Goal: Complete application form

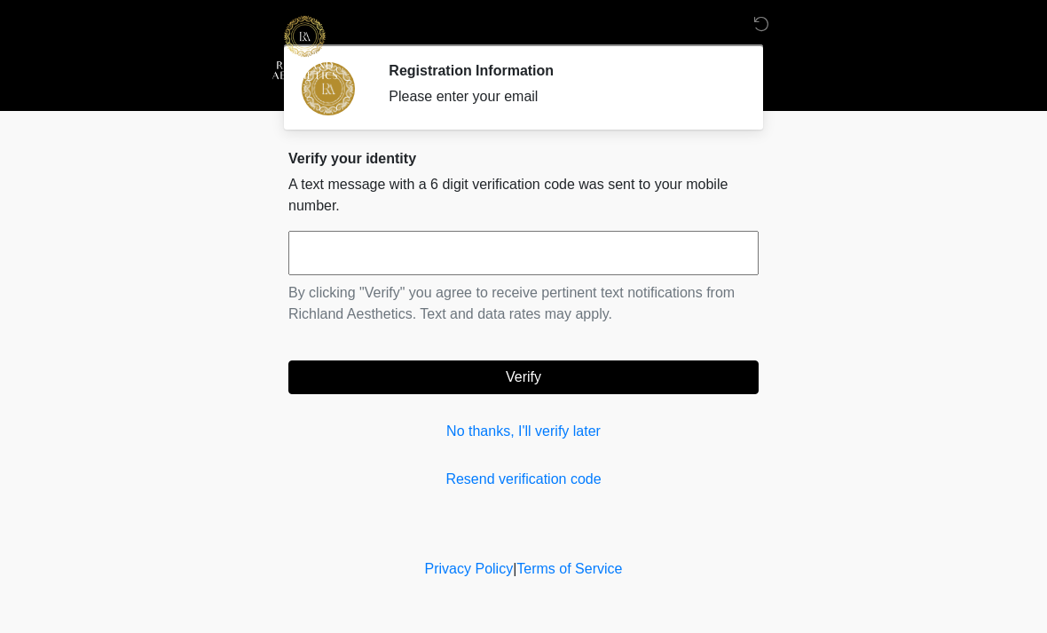
click at [427, 248] on input "text" at bounding box center [523, 253] width 470 height 44
type input "******"
click at [569, 370] on button "Verify" at bounding box center [523, 377] width 470 height 34
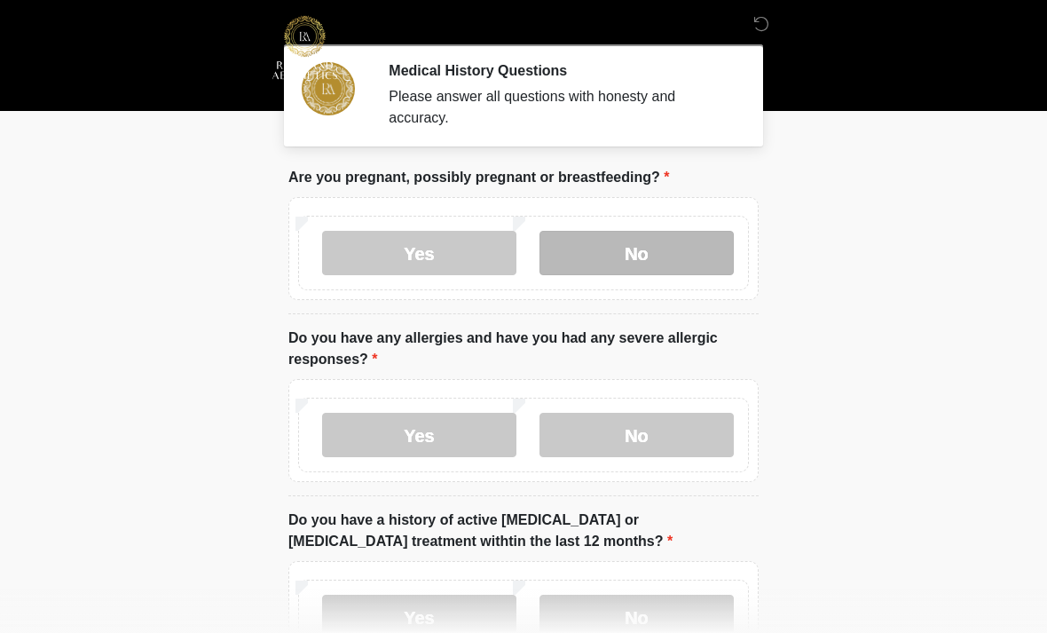
click at [656, 249] on label "No" at bounding box center [637, 253] width 194 height 44
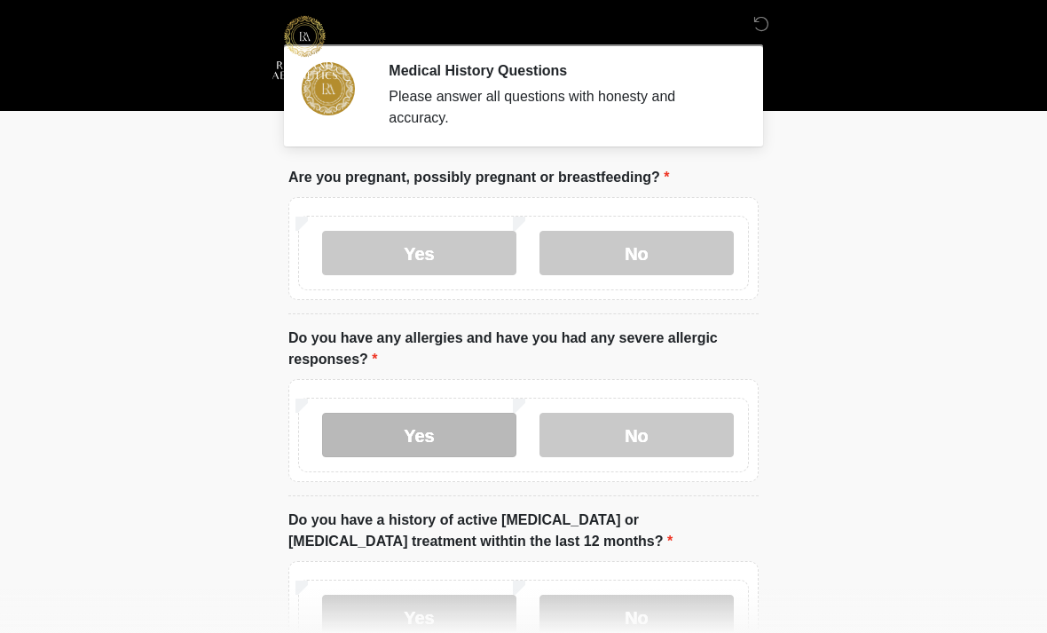
click at [453, 446] on label "Yes" at bounding box center [419, 435] width 194 height 44
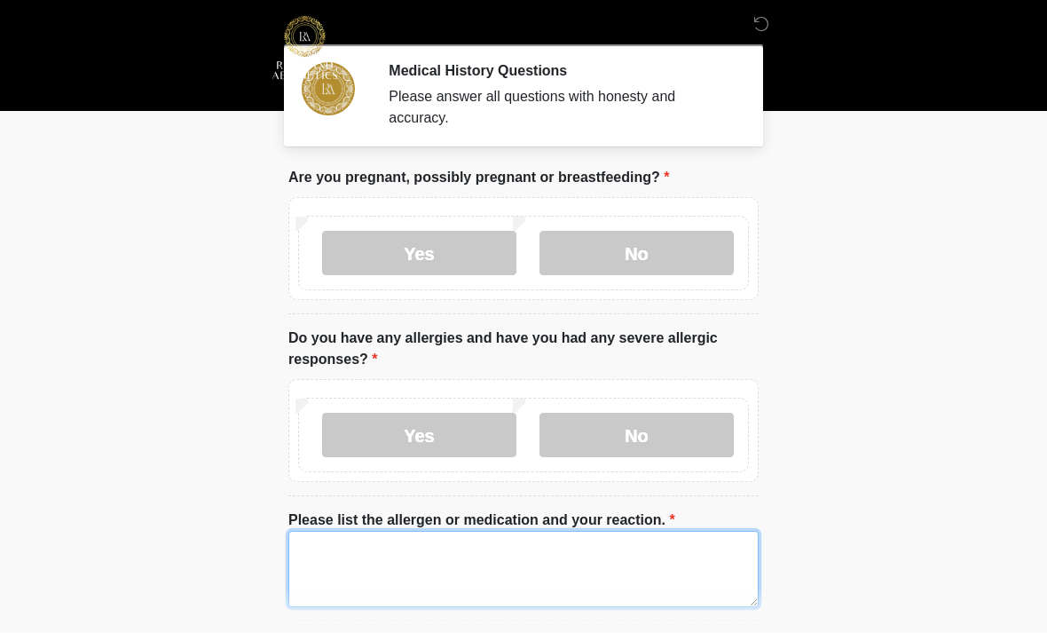
click at [498, 566] on textarea "Please list the allergen or medication and your reaction." at bounding box center [523, 569] width 470 height 76
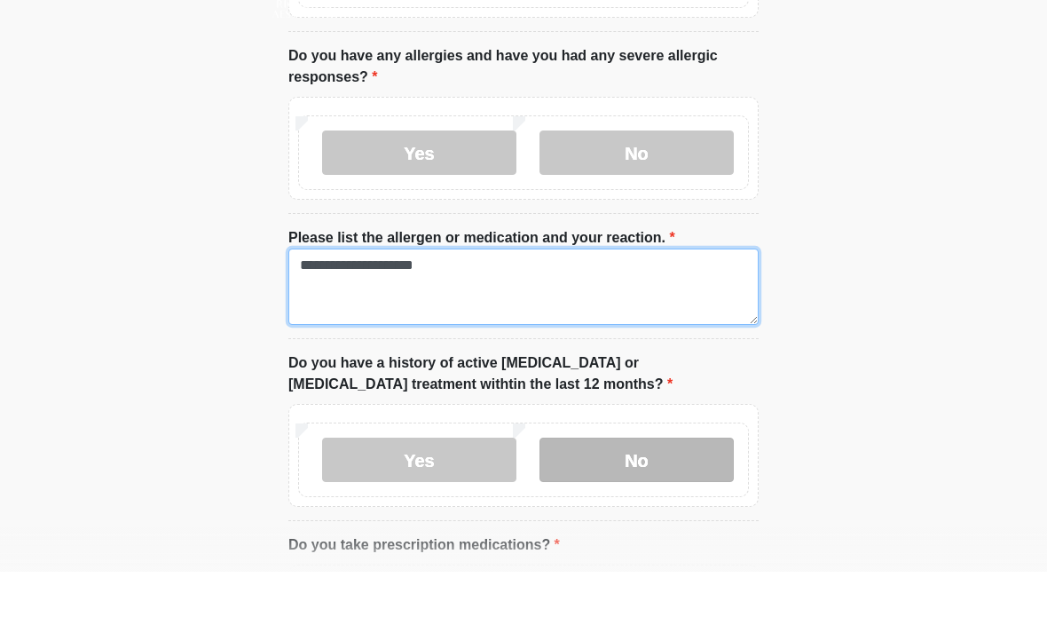
type textarea "**********"
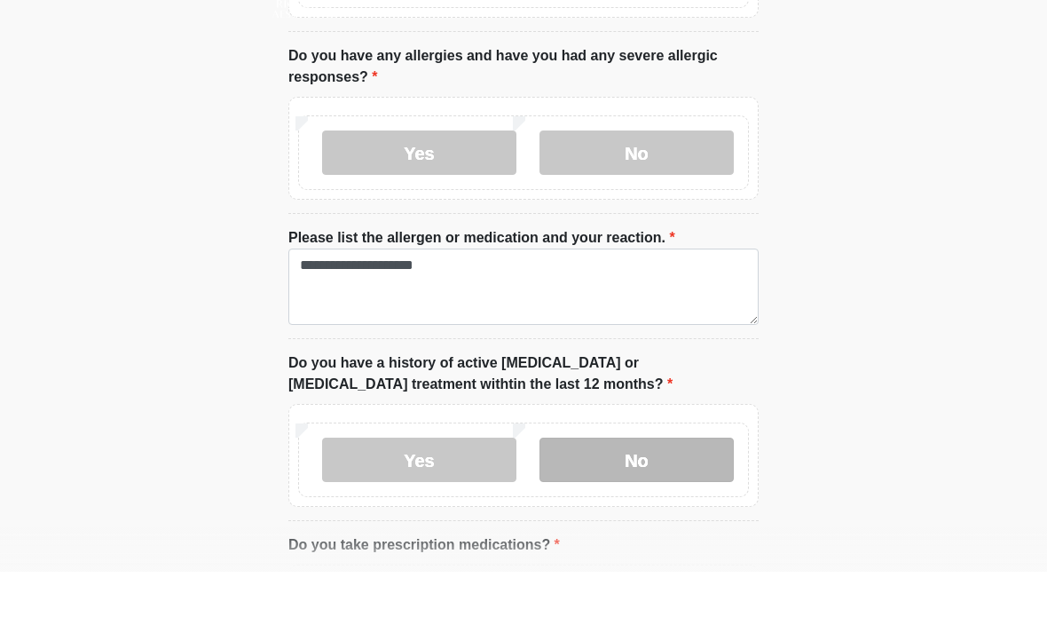
click at [646, 499] on label "No" at bounding box center [637, 521] width 194 height 44
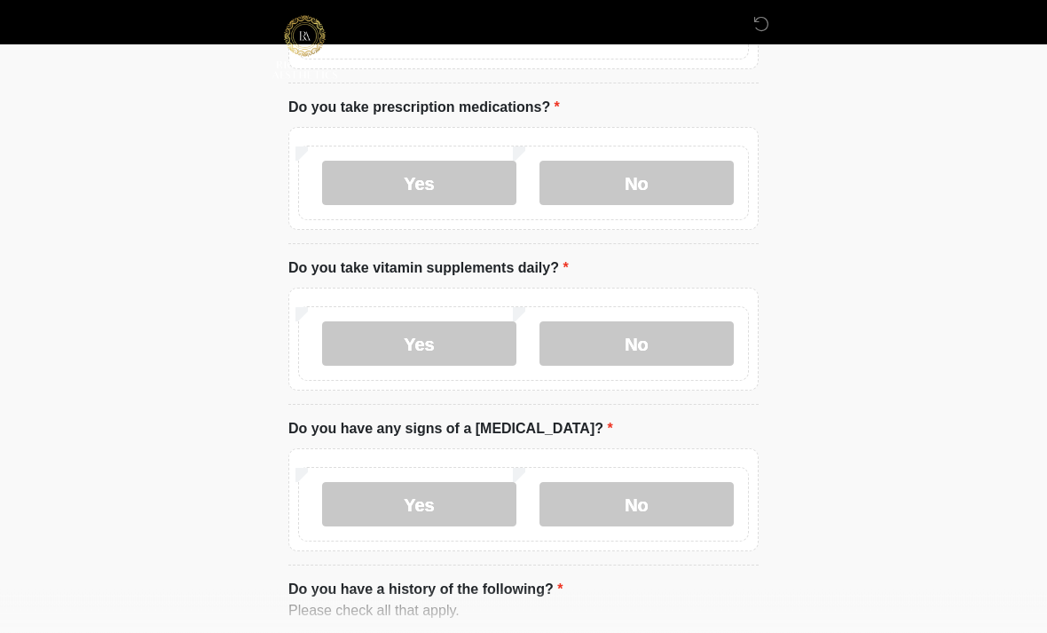
scroll to position [721, 0]
click at [680, 171] on label "No" at bounding box center [637, 182] width 194 height 44
click at [449, 345] on label "Yes" at bounding box center [419, 342] width 194 height 44
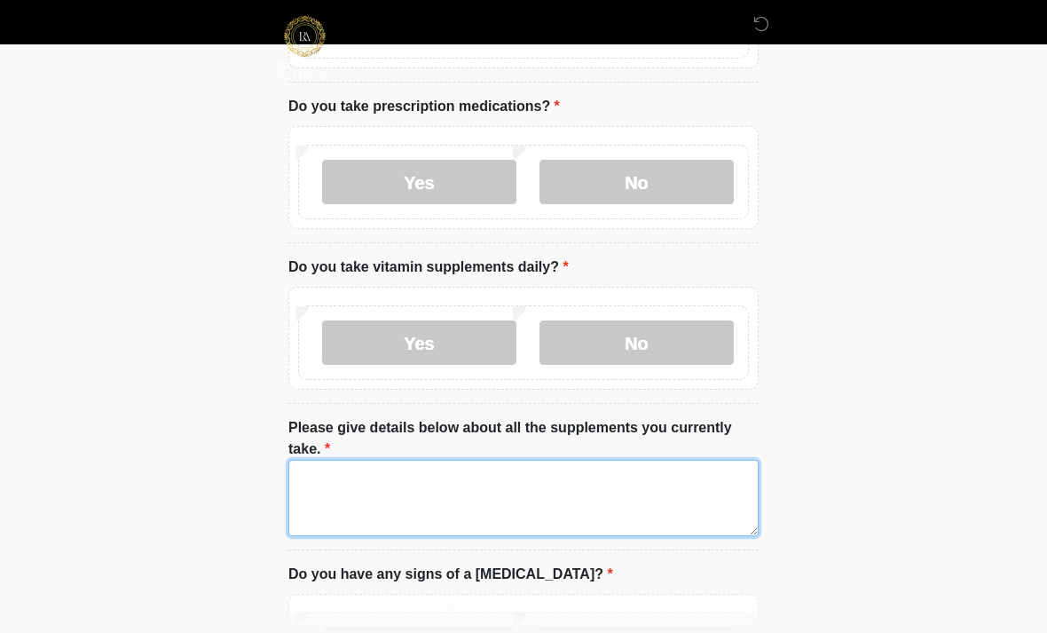
click at [503, 494] on textarea "Please give details below about all the supplements you currently take." at bounding box center [523, 498] width 470 height 76
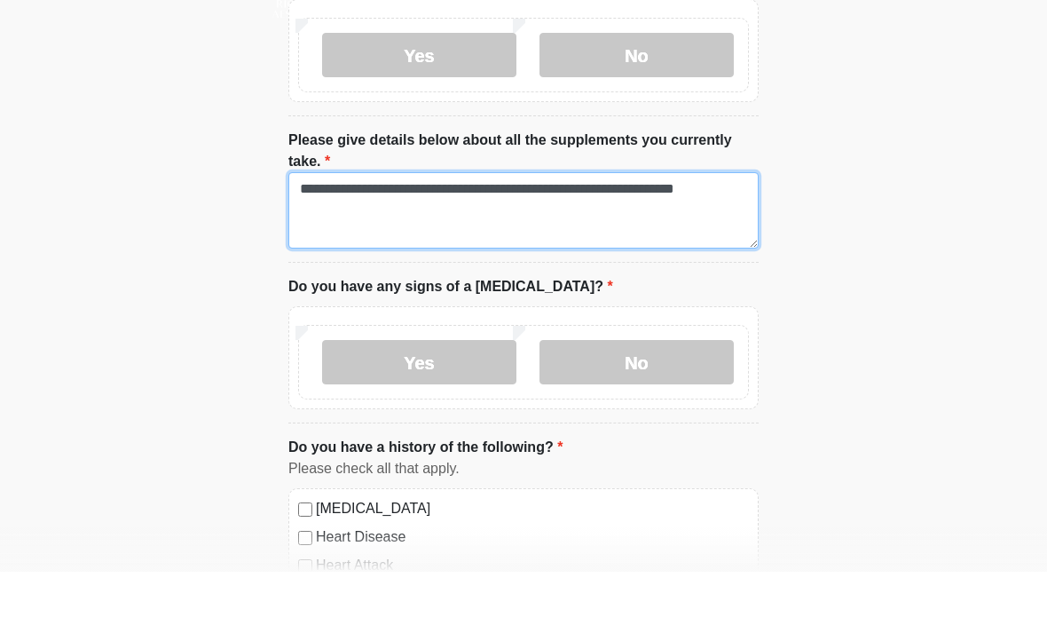
scroll to position [949, 0]
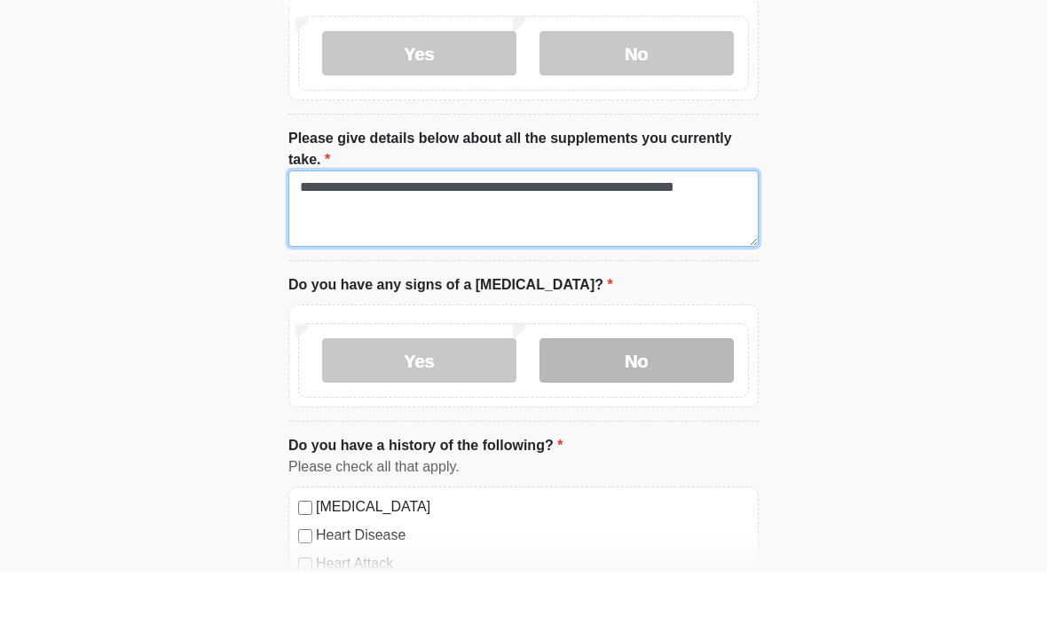
type textarea "**********"
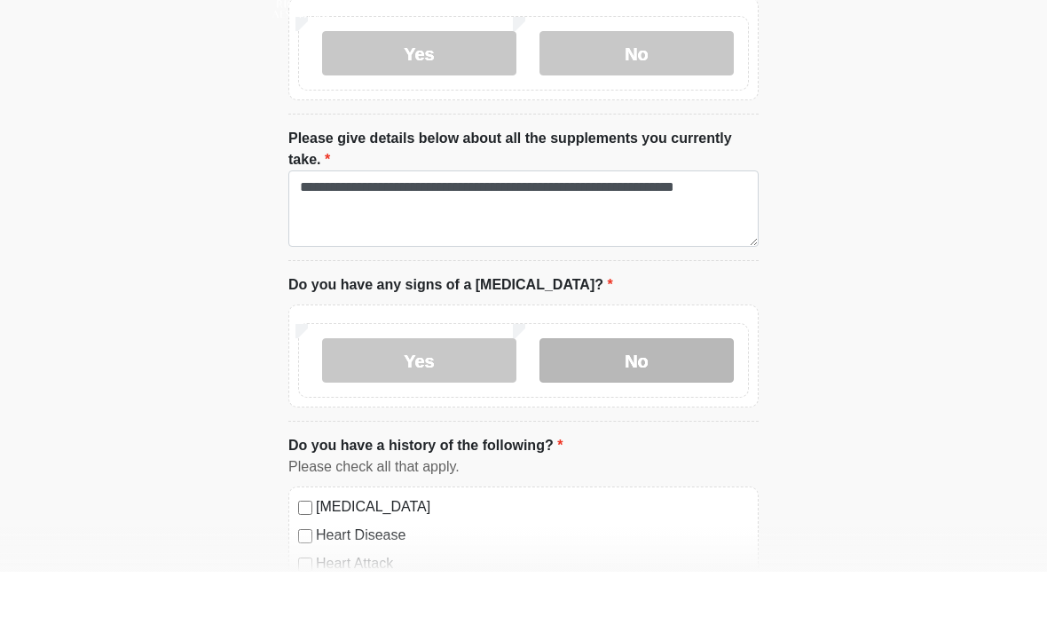
click at [683, 399] on label "No" at bounding box center [637, 421] width 194 height 44
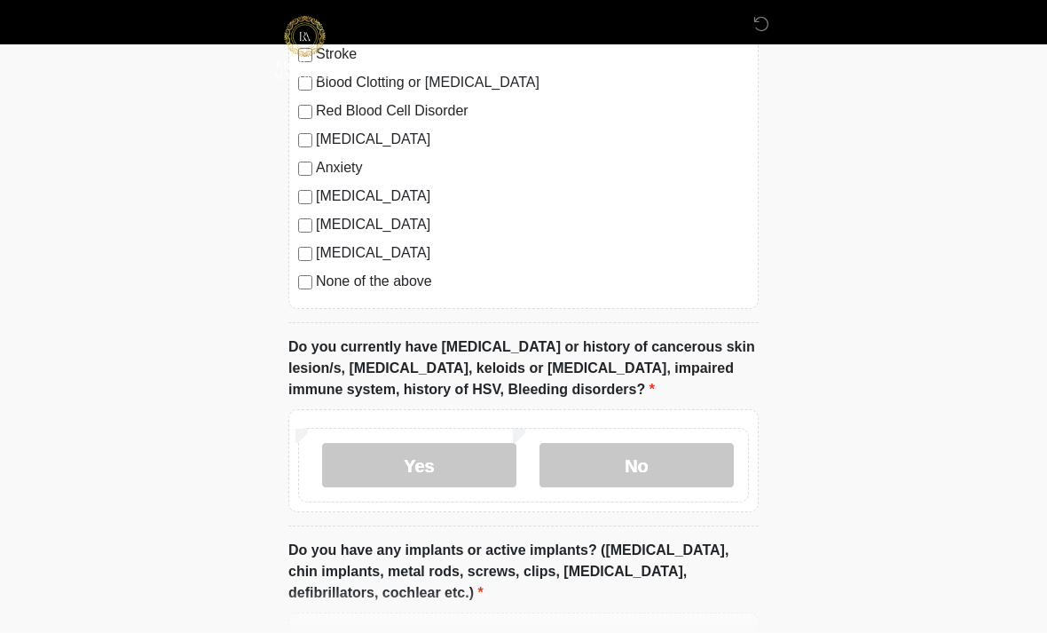
scroll to position [1556, 0]
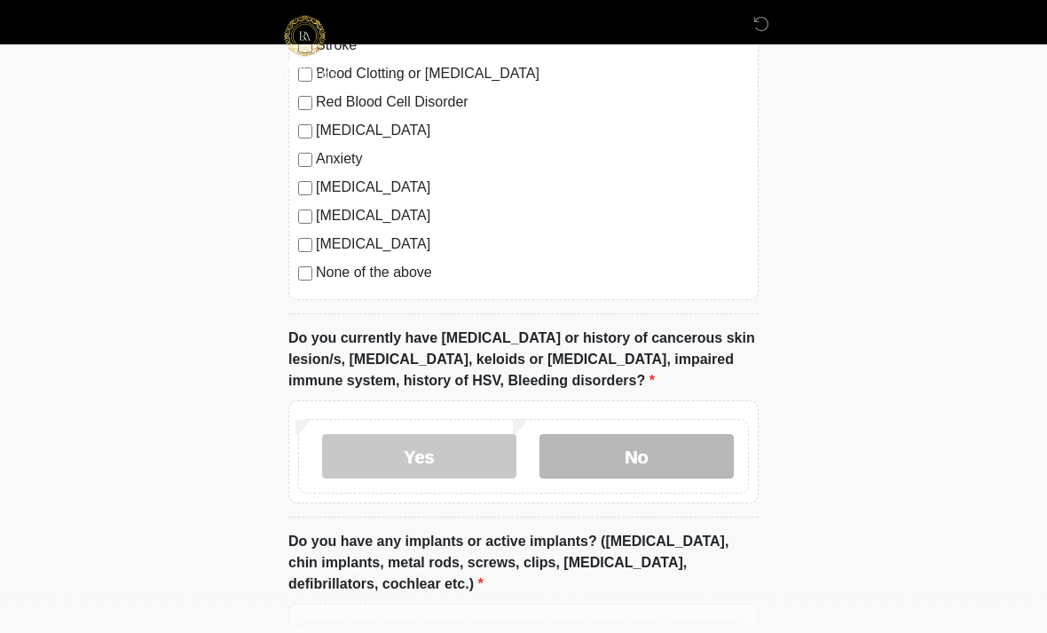
click at [661, 441] on label "No" at bounding box center [637, 457] width 194 height 44
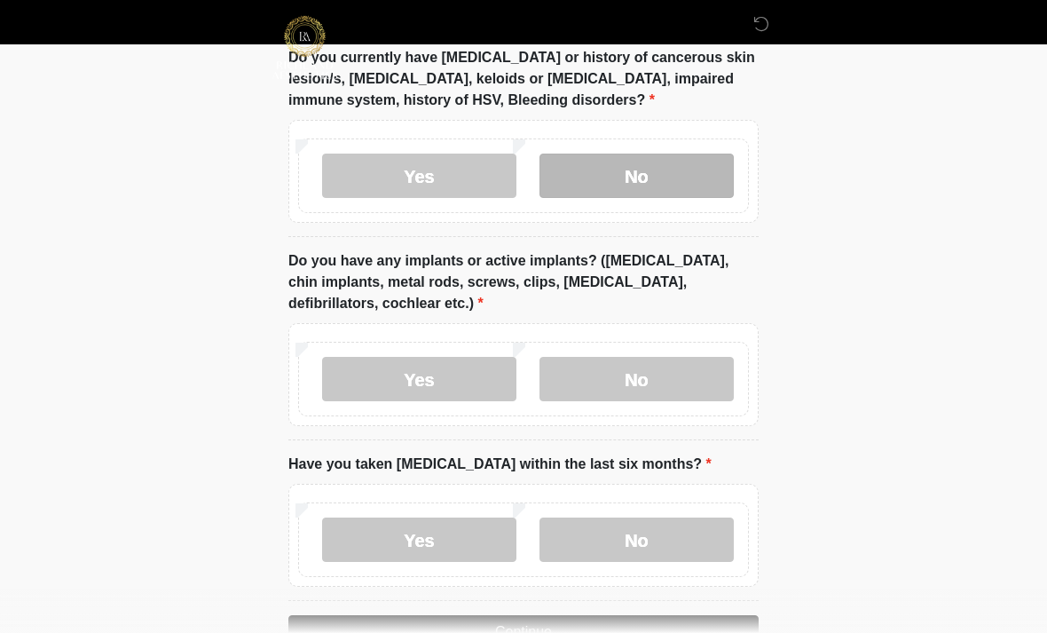
scroll to position [1841, 0]
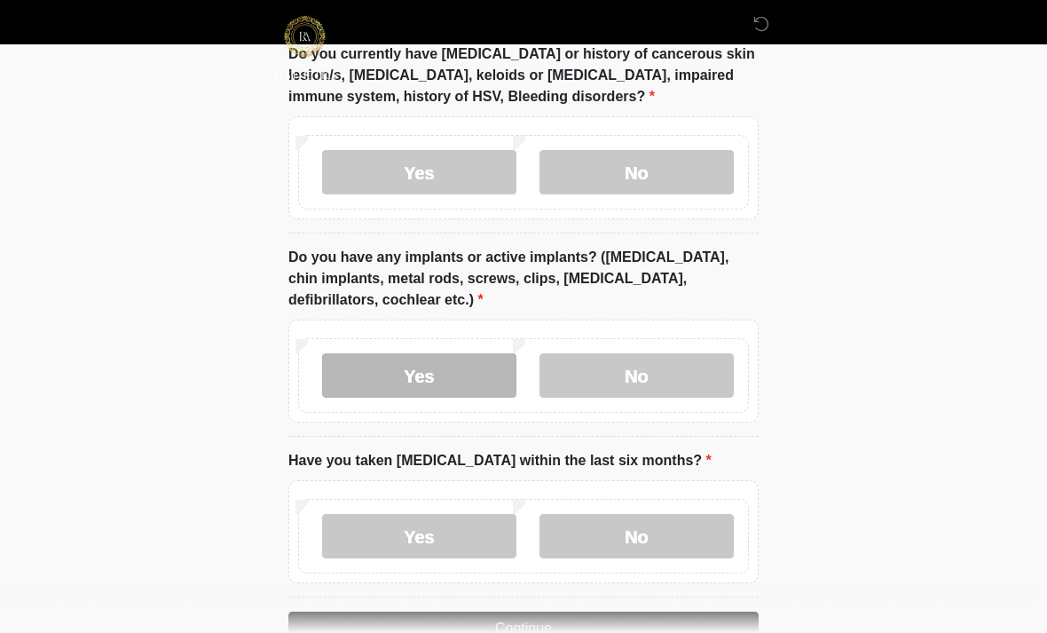
click at [459, 373] on label "Yes" at bounding box center [419, 375] width 194 height 44
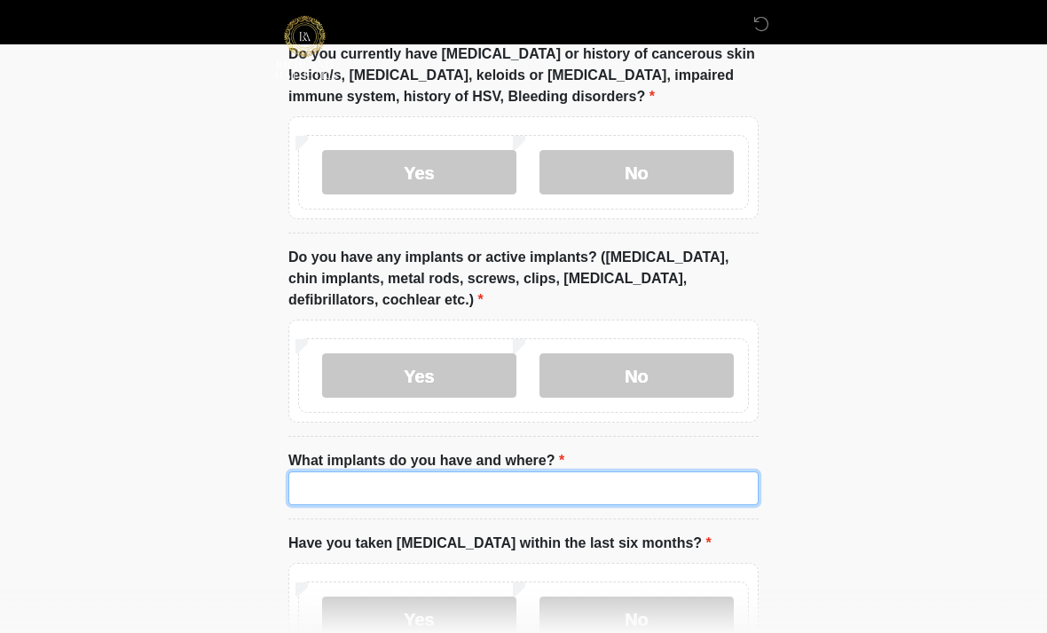
click at [477, 478] on input "What implants do you have and where?" at bounding box center [523, 488] width 470 height 34
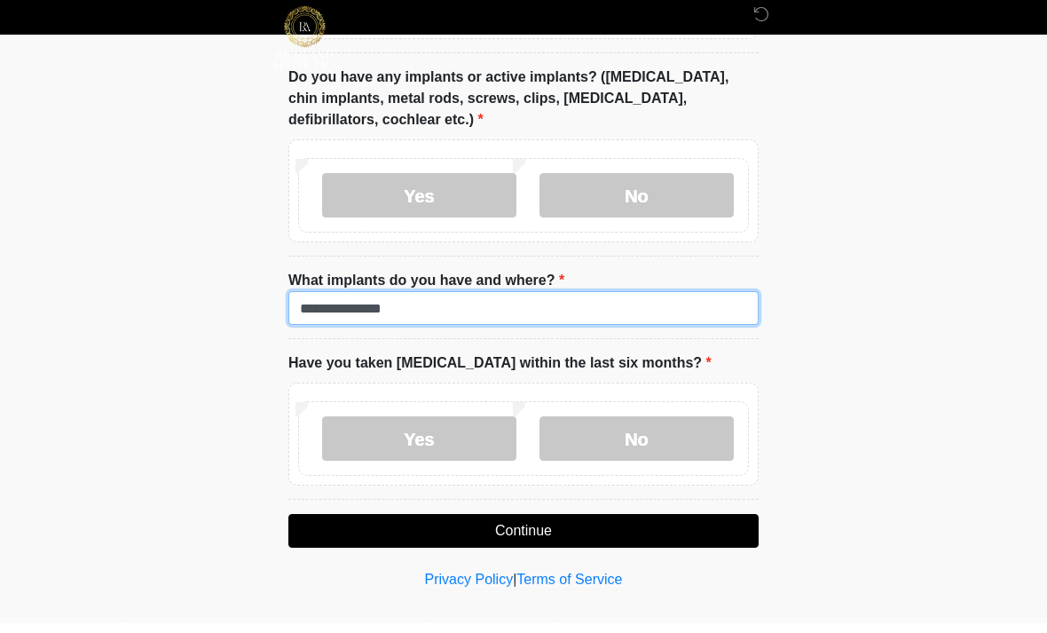
scroll to position [2026, 0]
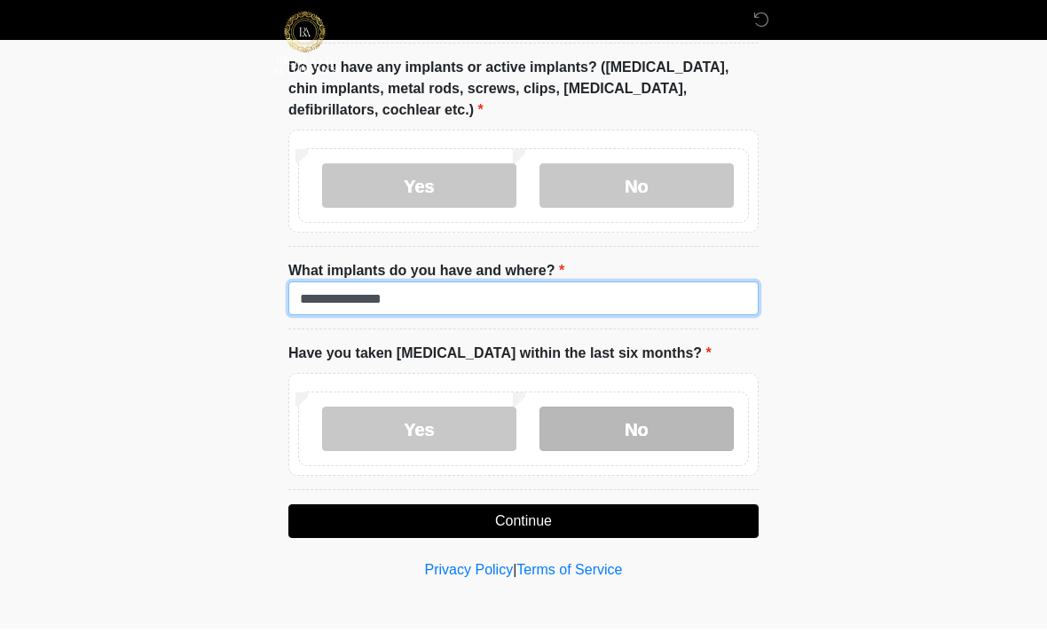
type input "**********"
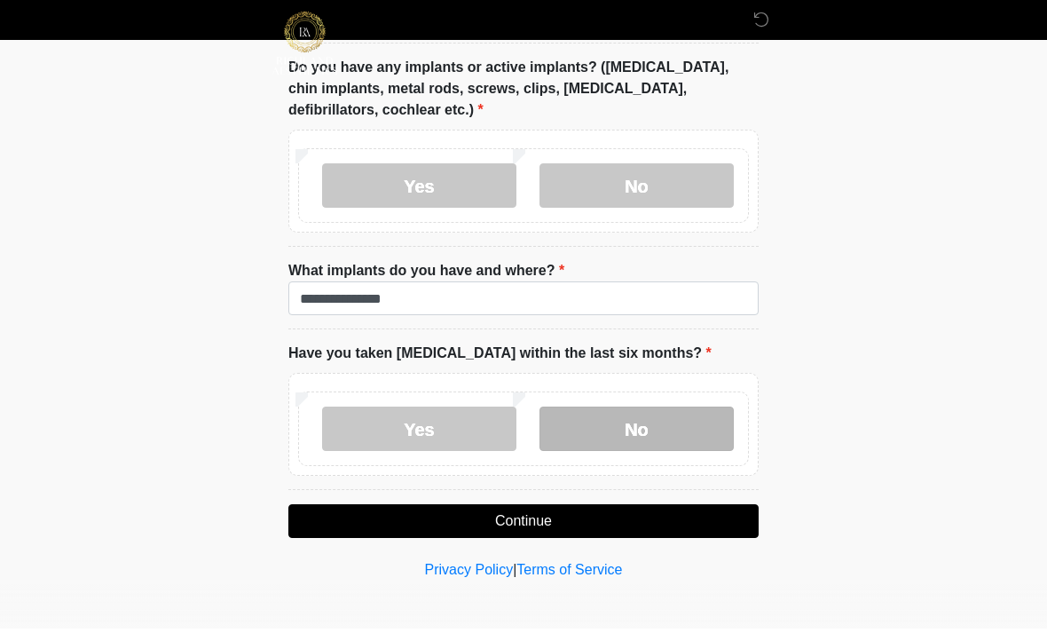
click at [634, 433] on label "No" at bounding box center [637, 433] width 194 height 44
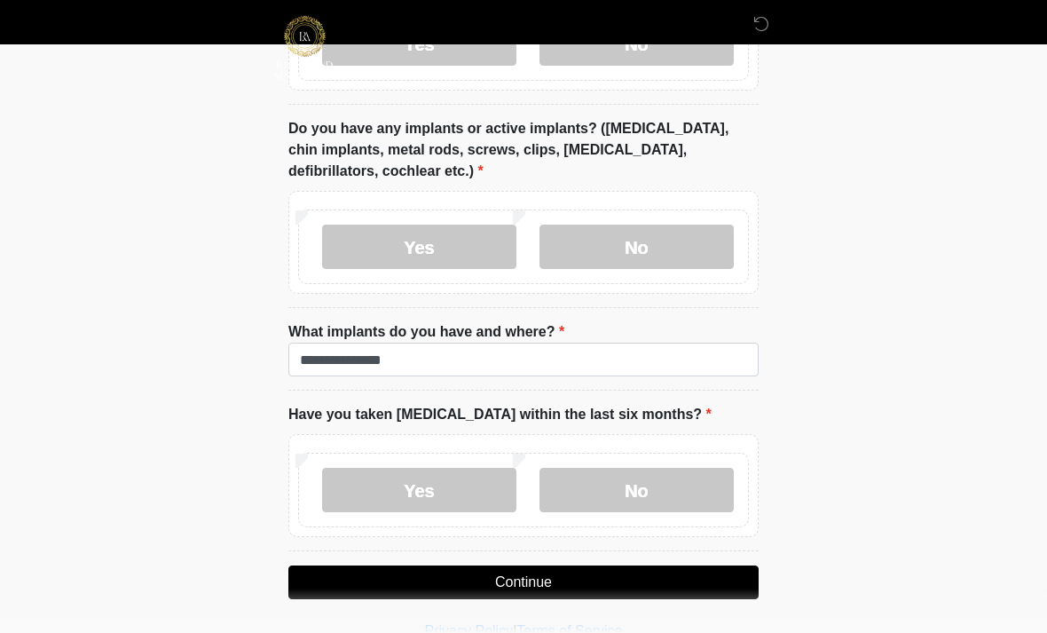
click at [560, 583] on button "Continue" at bounding box center [523, 582] width 470 height 34
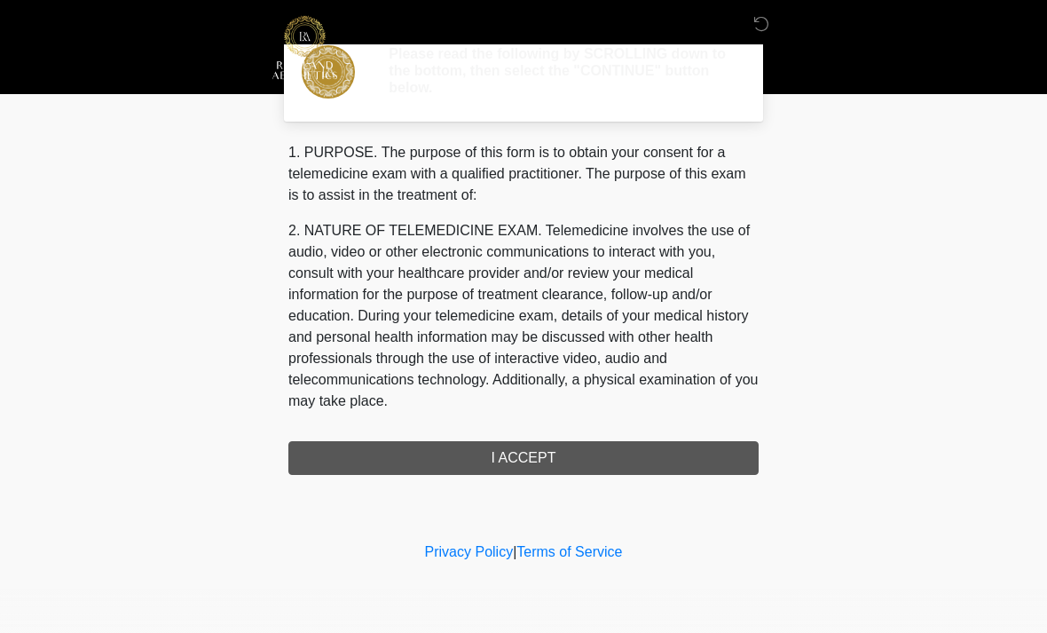
scroll to position [0, 0]
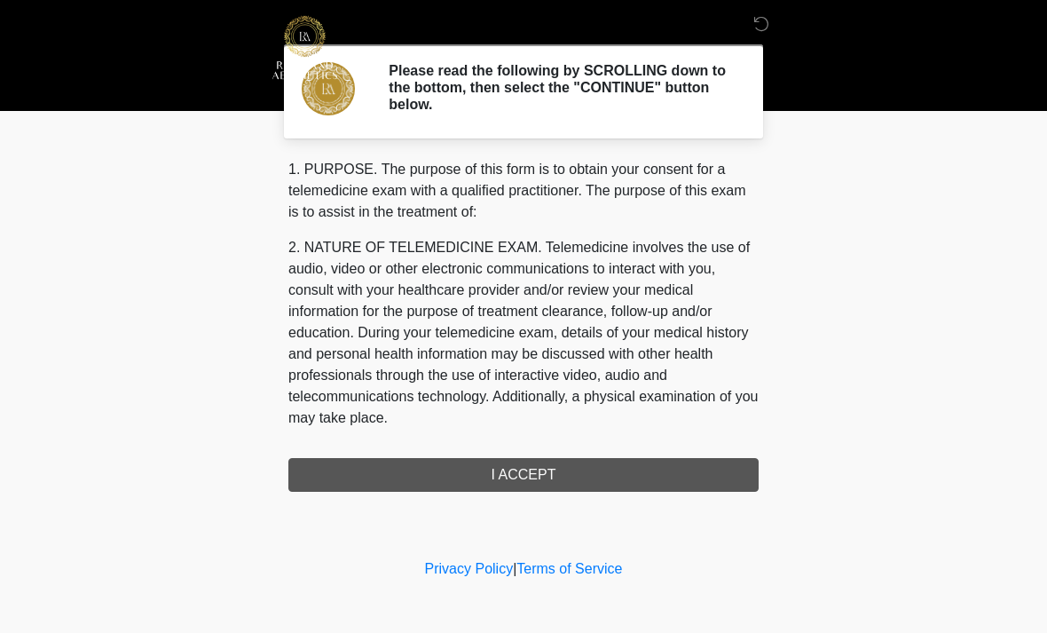
click at [542, 479] on div "1. PURPOSE. The purpose of this form is to obtain your consent for a telemedici…" at bounding box center [523, 325] width 470 height 333
click at [541, 484] on div "1. PURPOSE. The purpose of this form is to obtain your consent for a telemedici…" at bounding box center [523, 325] width 470 height 333
click at [537, 481] on div "1. PURPOSE. The purpose of this form is to obtain your consent for a telemedici…" at bounding box center [523, 325] width 470 height 333
click at [525, 486] on div "1. PURPOSE. The purpose of this form is to obtain your consent for a telemedici…" at bounding box center [523, 325] width 470 height 333
click at [557, 492] on div "‎ ‎ ‎ Please read the following by SCROLLING down to the bottom, then select th…" at bounding box center [523, 277] width 533 height 519
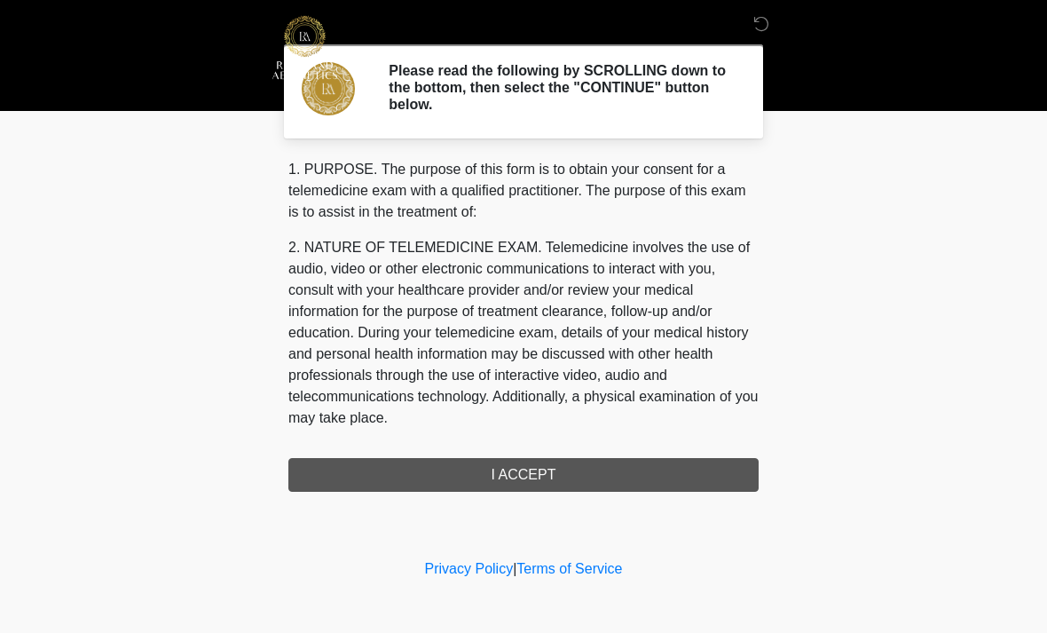
click at [659, 237] on p "2. NATURE OF TELEMEDICINE EXAM. Telemedicine involves the use of audio, video o…" at bounding box center [523, 333] width 470 height 192
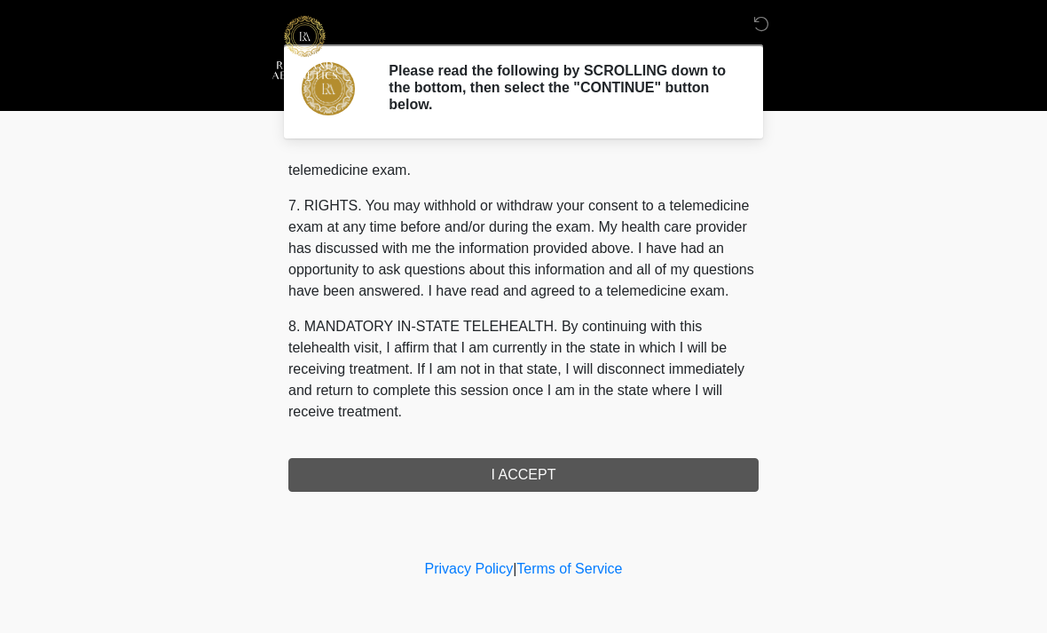
scroll to position [752, 0]
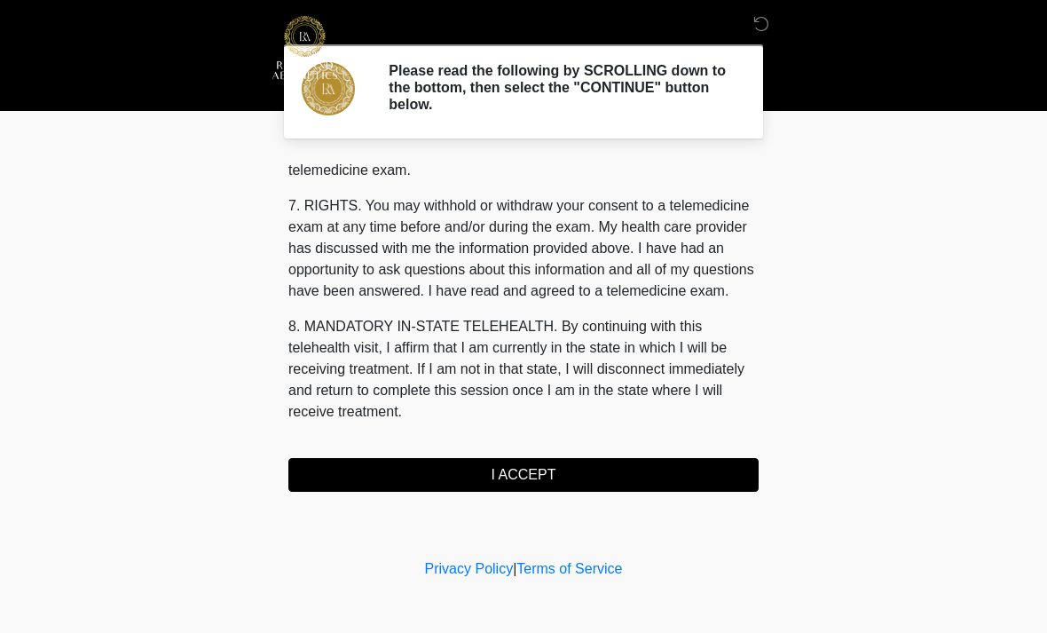
click at [529, 478] on button "I ACCEPT" at bounding box center [523, 475] width 470 height 34
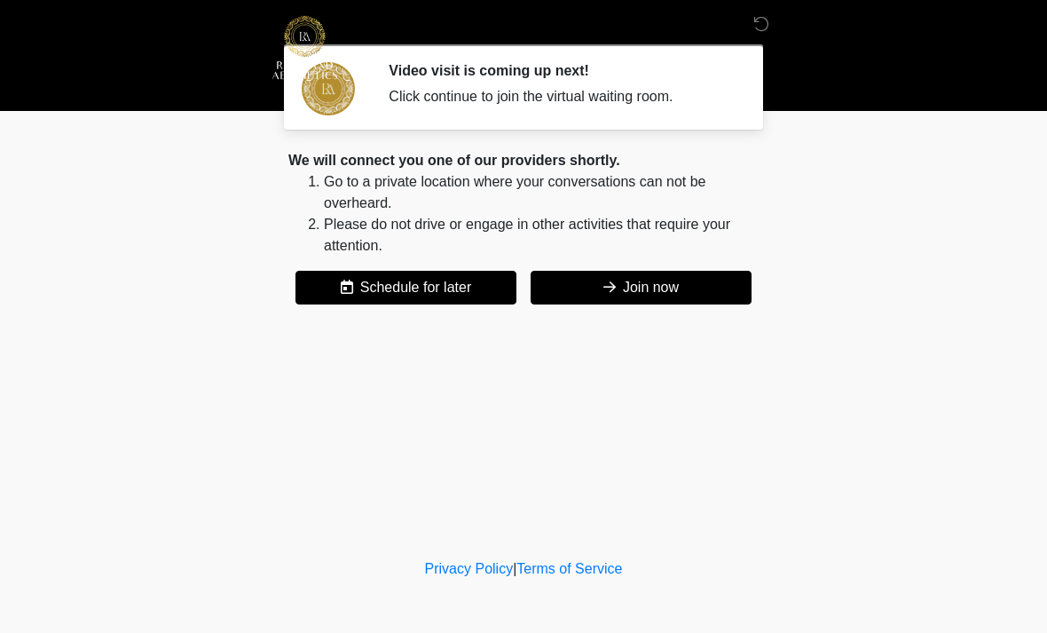
click at [636, 303] on button "Join now" at bounding box center [641, 288] width 221 height 34
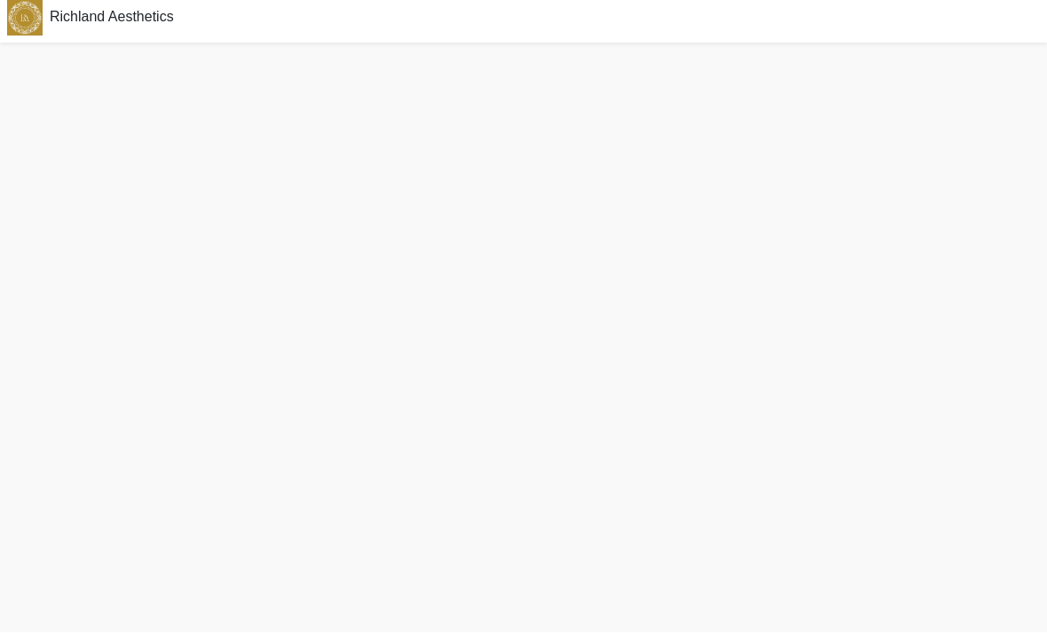
scroll to position [62, 0]
